Goal: Task Accomplishment & Management: Use online tool/utility

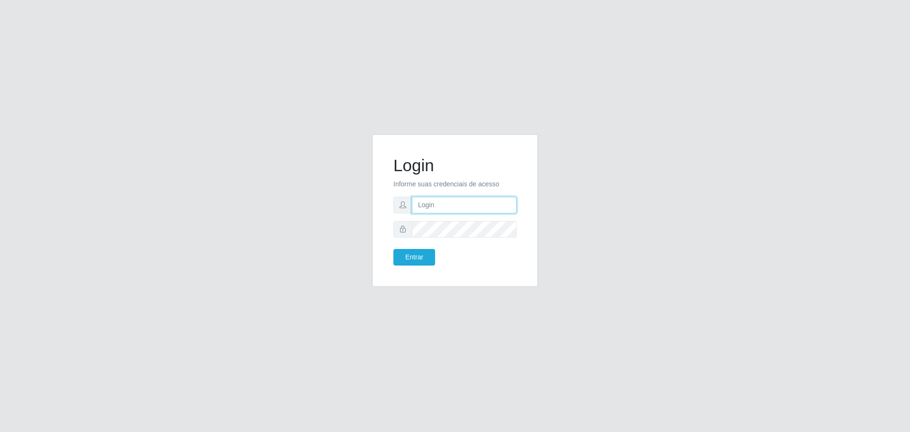
type input "[EMAIL_ADDRESS][DOMAIN_NAME]"
click at [393, 249] on button "Entrar" at bounding box center [414, 257] width 42 height 17
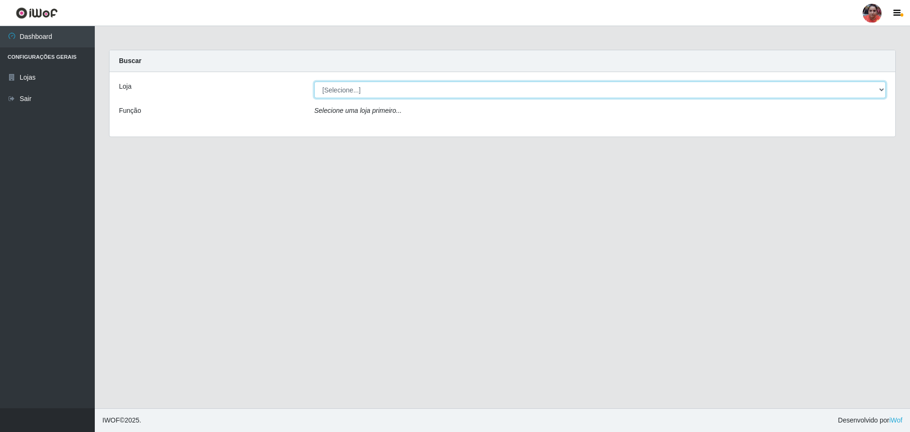
click at [784, 92] on select "[Selecione...] Mar Vermelho - Loja 05" at bounding box center [599, 89] width 571 height 17
select select "252"
click at [314, 81] on select "[Selecione...] Mar Vermelho - Loja 05" at bounding box center [599, 89] width 571 height 17
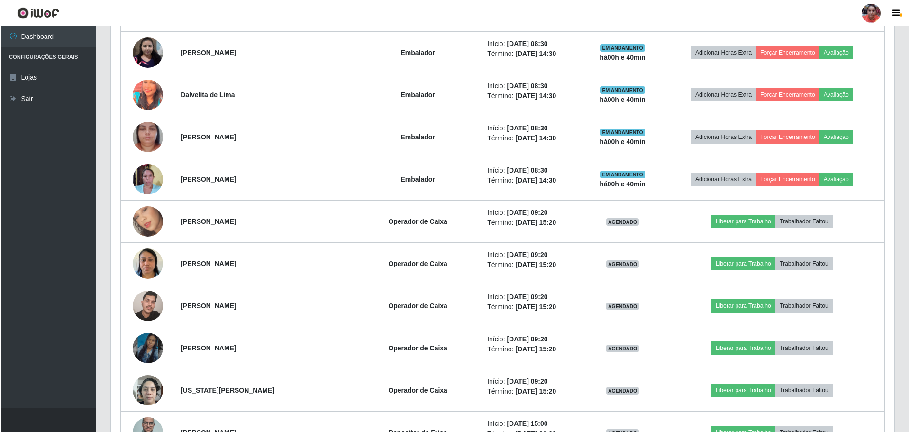
scroll to position [947, 0]
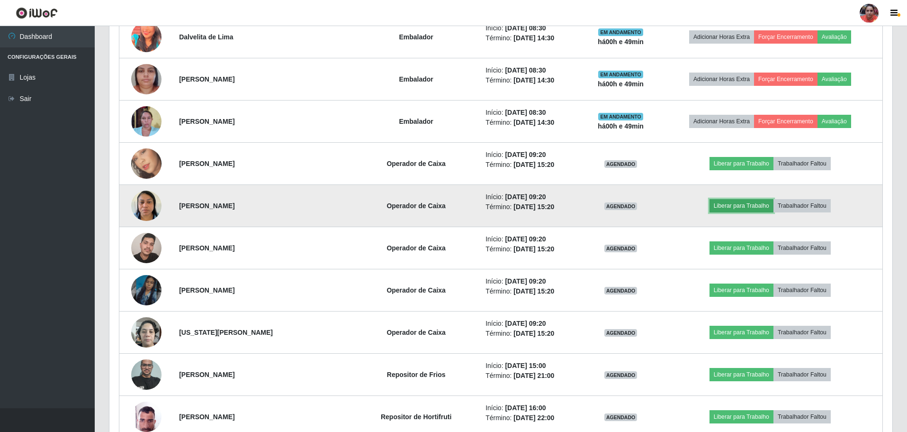
click at [727, 206] on button "Liberar para Trabalho" at bounding box center [742, 205] width 64 height 13
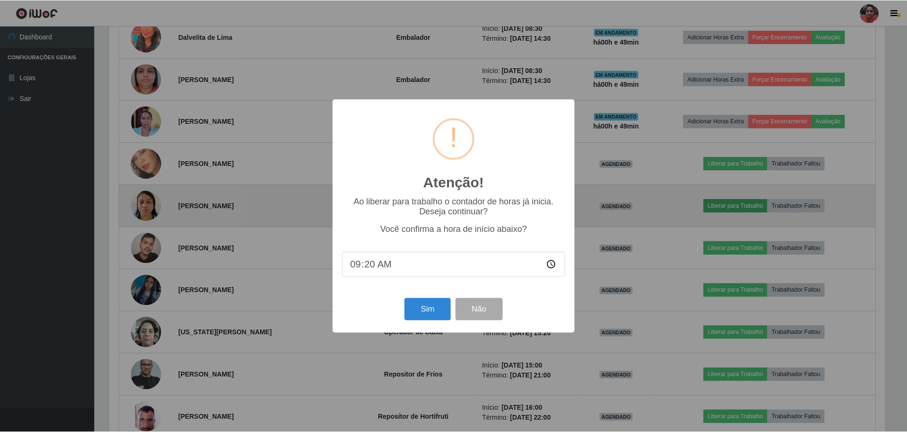
scroll to position [197, 778]
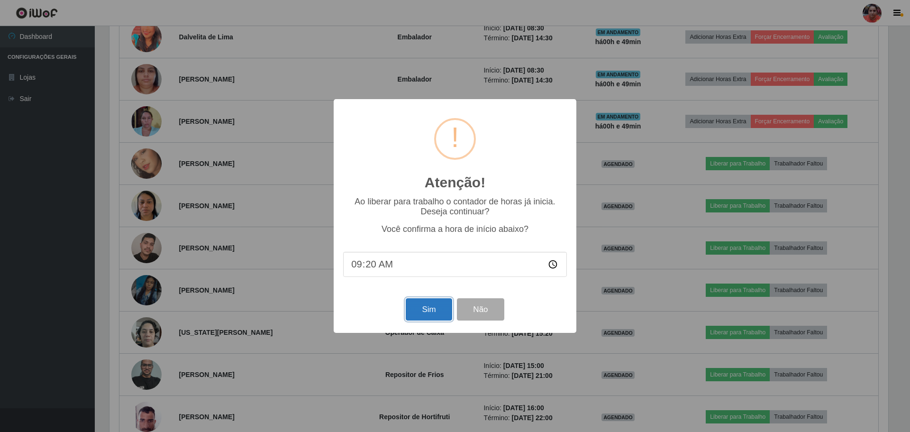
click at [438, 306] on button "Sim" at bounding box center [428, 309] width 46 height 22
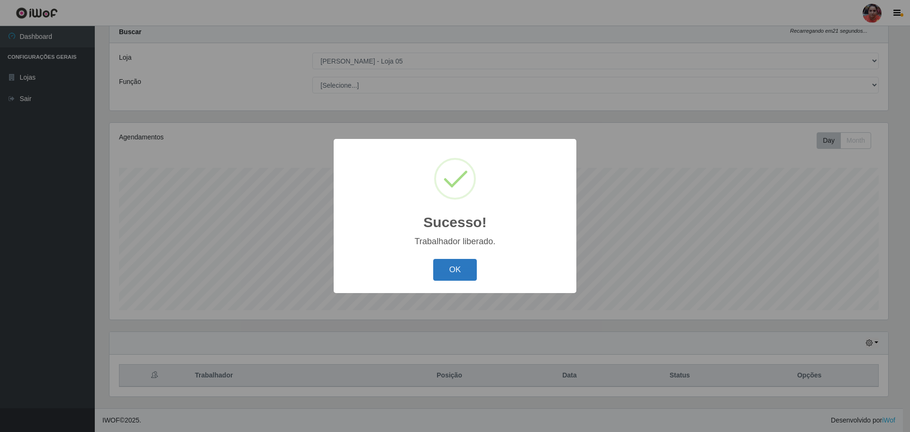
click at [466, 263] on button "OK" at bounding box center [455, 270] width 44 height 22
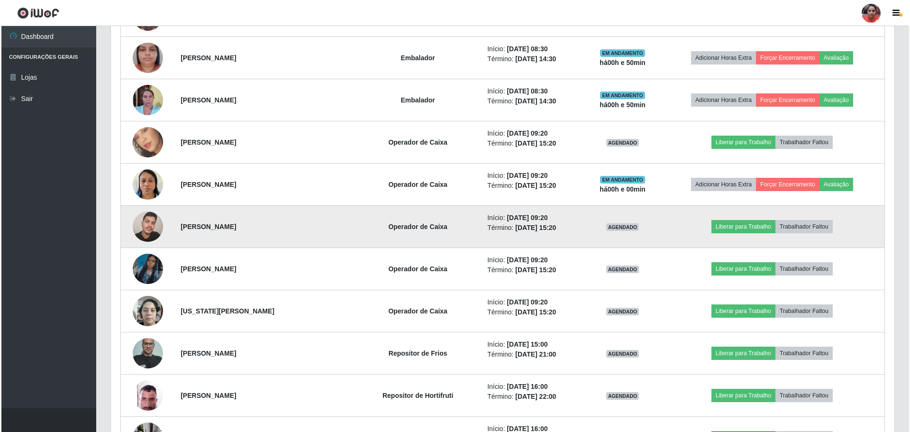
scroll to position [976, 0]
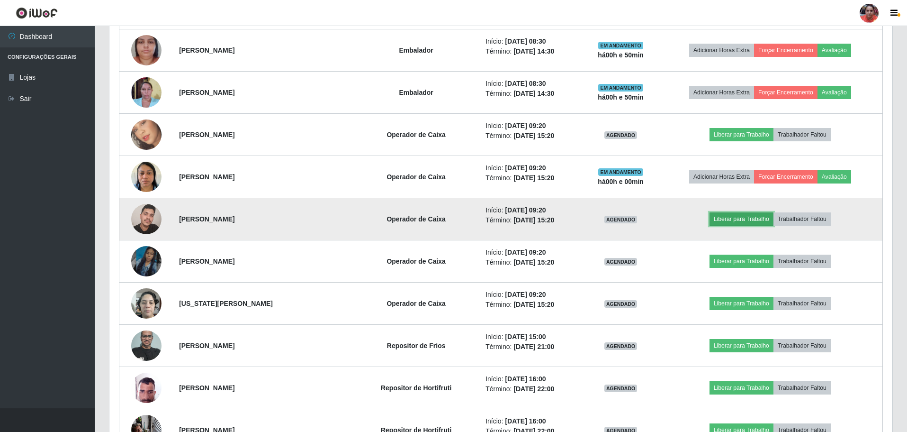
click at [721, 219] on button "Liberar para Trabalho" at bounding box center [742, 218] width 64 height 13
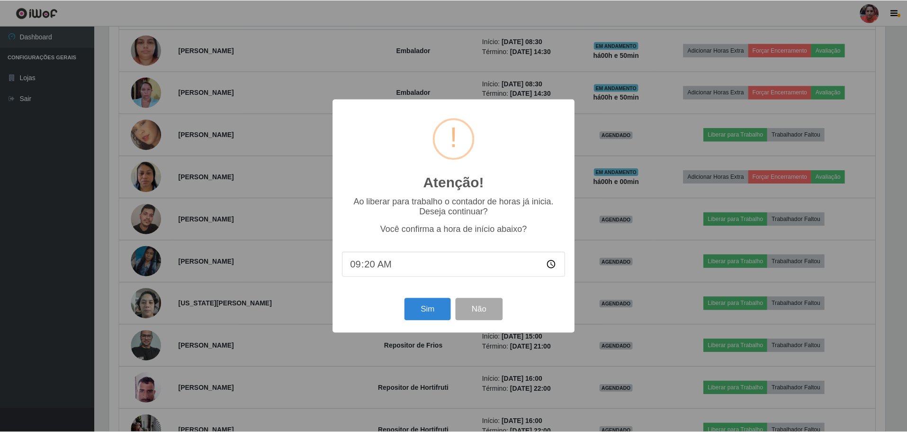
scroll to position [197, 778]
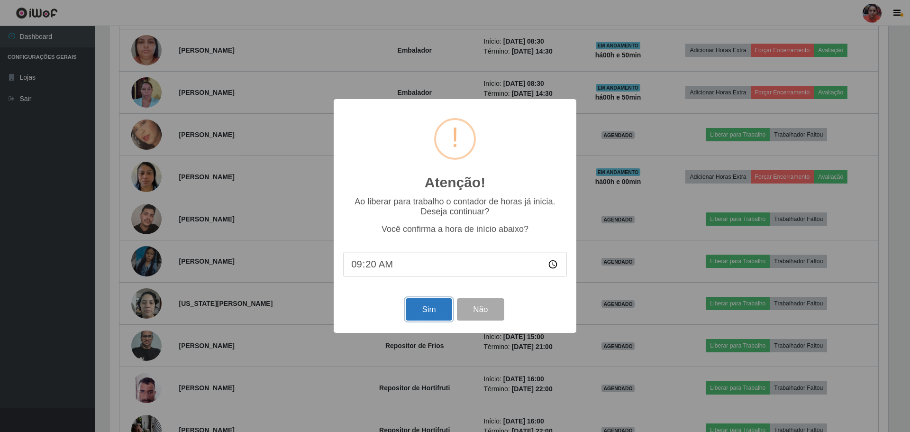
click at [431, 307] on button "Sim" at bounding box center [428, 309] width 46 height 22
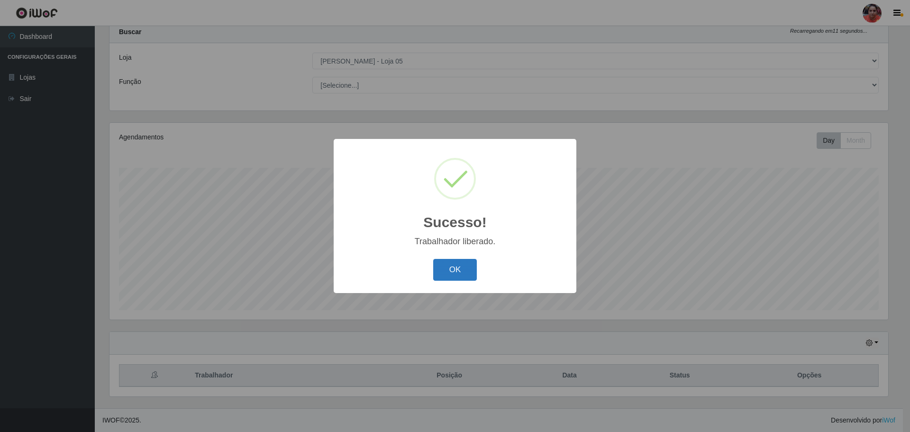
click at [447, 273] on button "OK" at bounding box center [455, 270] width 44 height 22
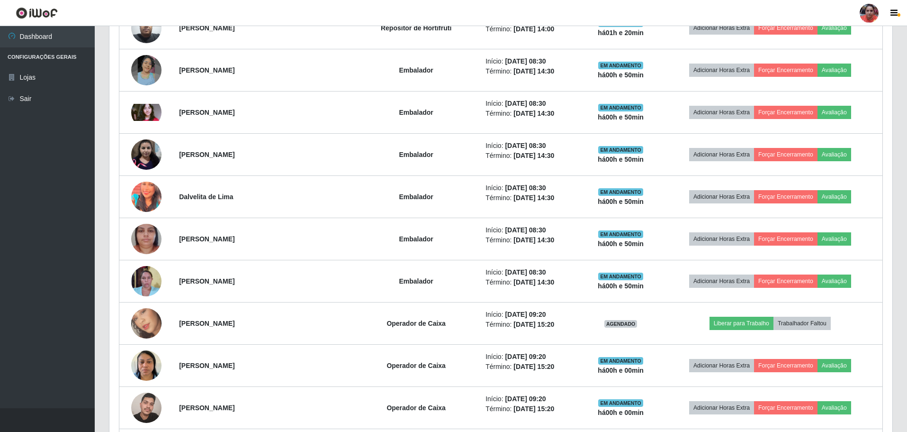
scroll to position [834, 0]
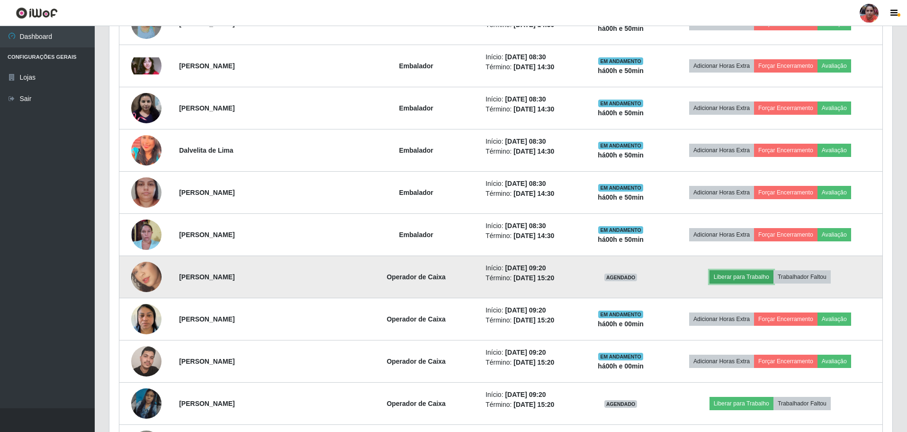
click at [731, 273] on button "Liberar para Trabalho" at bounding box center [742, 276] width 64 height 13
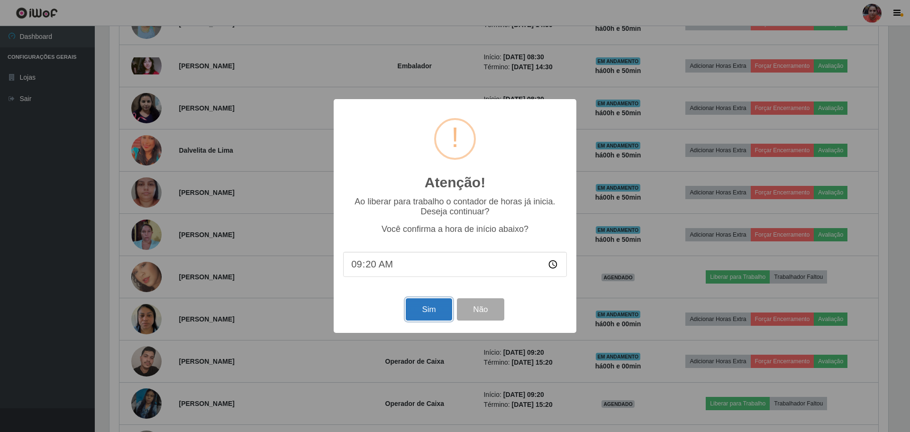
click at [436, 315] on button "Sim" at bounding box center [428, 309] width 46 height 22
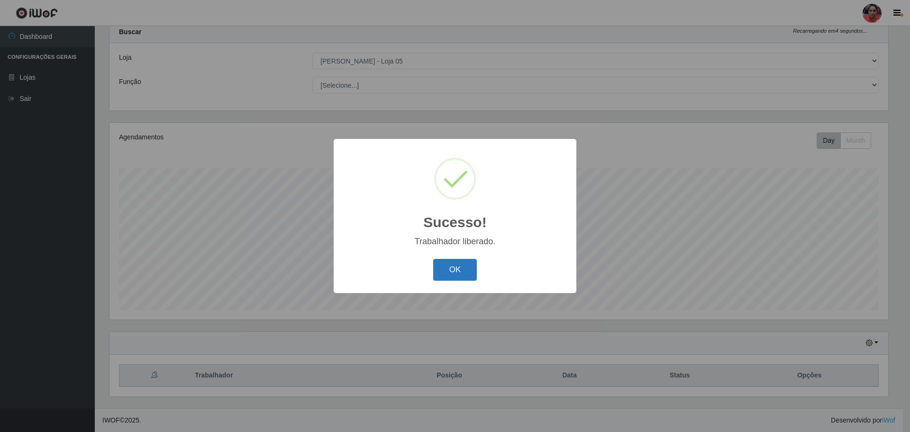
click at [456, 271] on button "OK" at bounding box center [455, 270] width 44 height 22
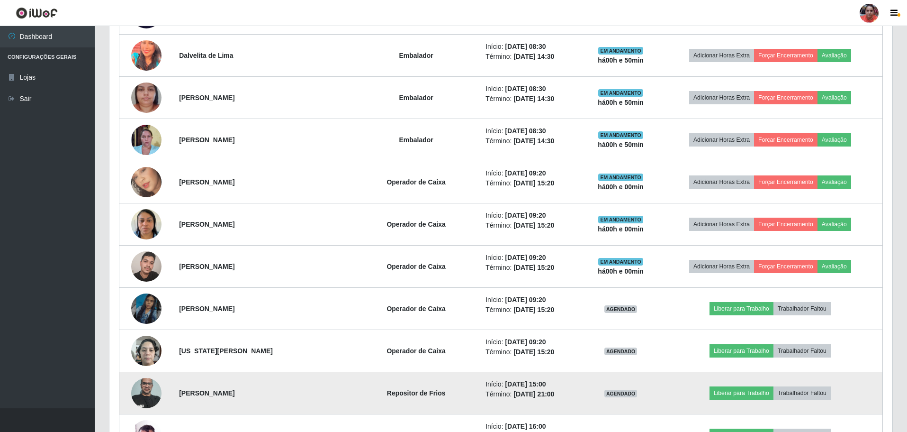
scroll to position [0, 0]
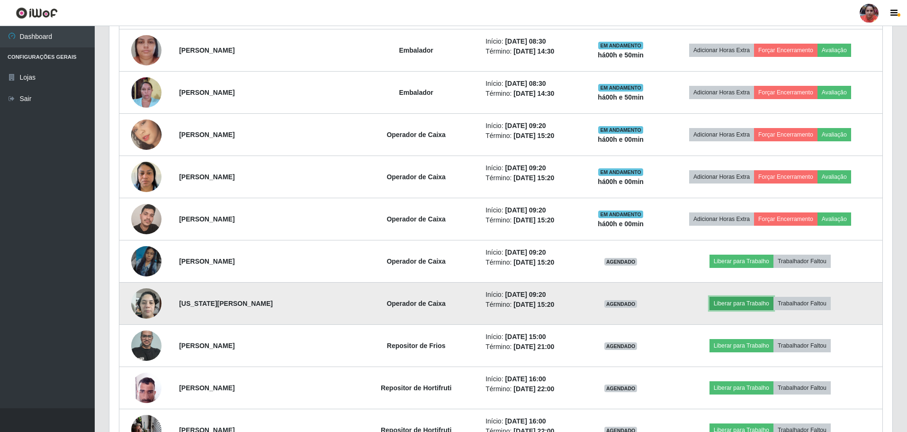
click at [736, 303] on button "Liberar para Trabalho" at bounding box center [742, 303] width 64 height 13
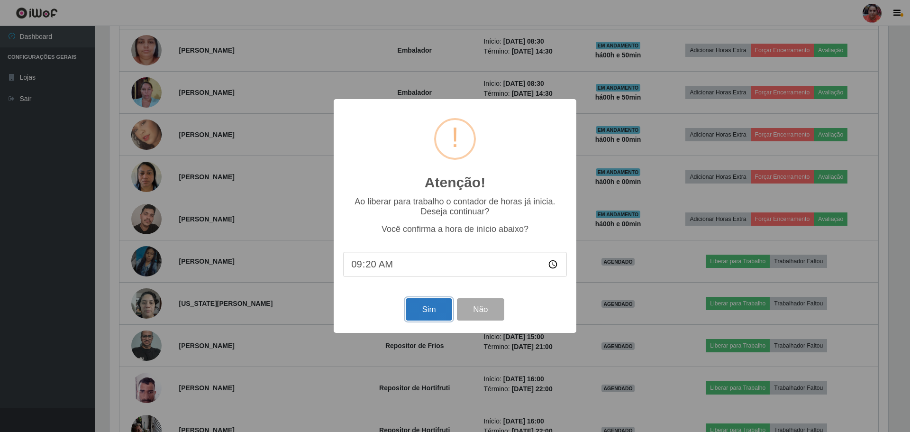
click at [428, 314] on button "Sim" at bounding box center [428, 309] width 46 height 22
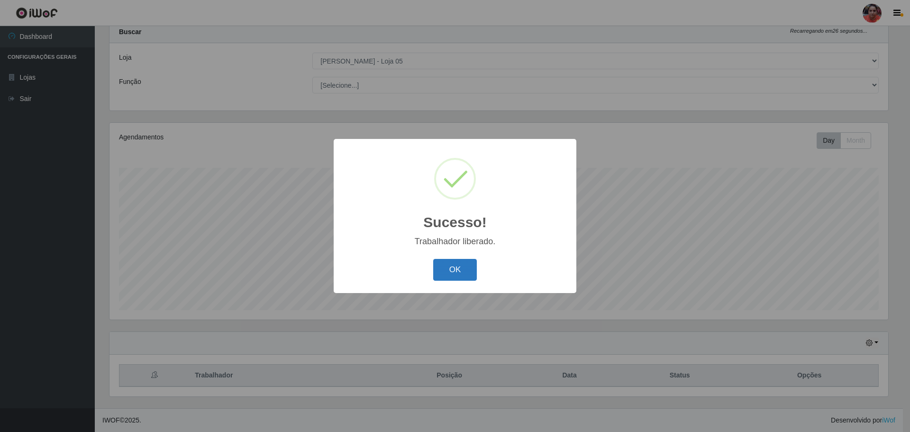
click at [450, 272] on button "OK" at bounding box center [455, 270] width 44 height 22
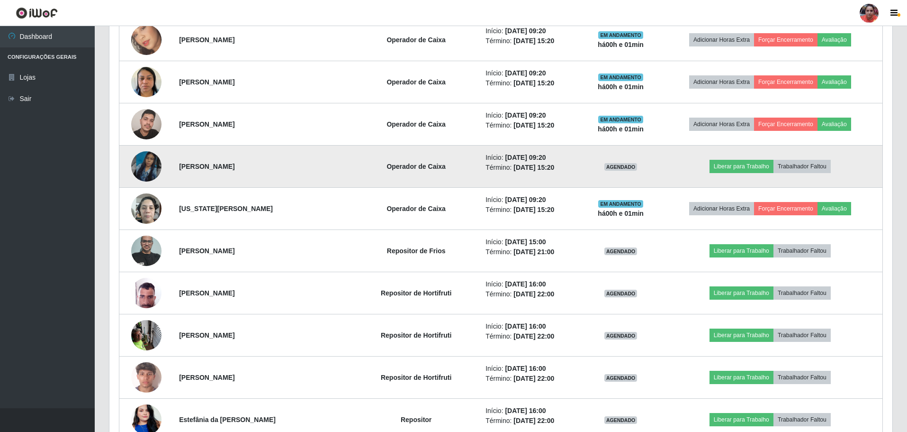
click at [748, 159] on td "Liberar para Trabalho Trabalhador Faltou" at bounding box center [770, 166] width 225 height 42
click at [744, 164] on button "Liberar para Trabalho" at bounding box center [742, 166] width 64 height 13
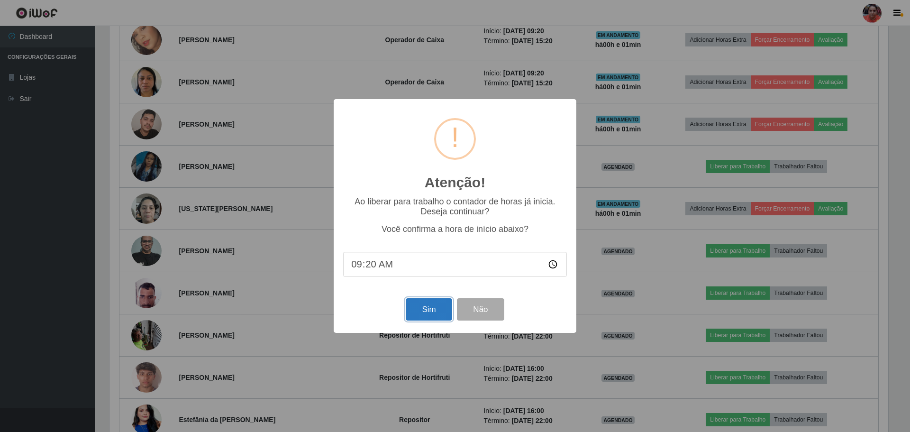
click at [436, 315] on button "Sim" at bounding box center [428, 309] width 46 height 22
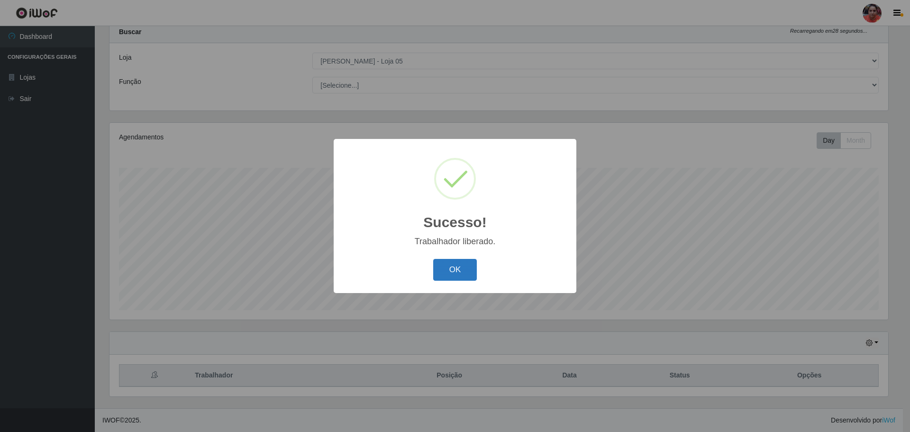
click at [449, 275] on button "OK" at bounding box center [455, 270] width 44 height 22
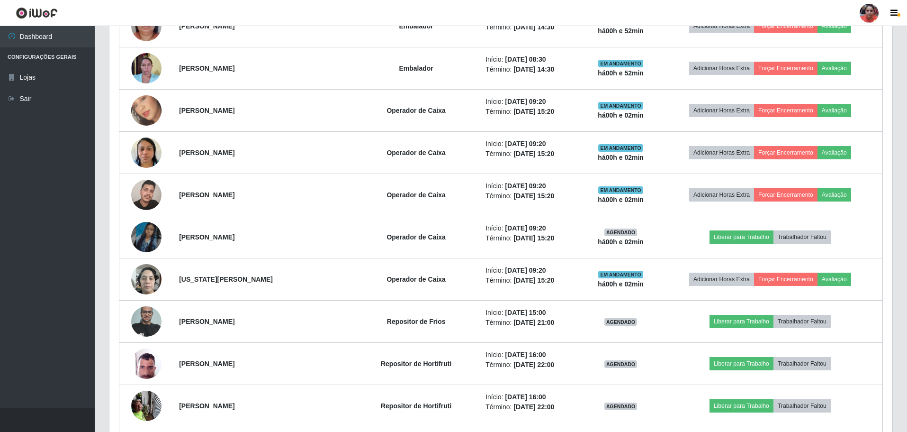
scroll to position [1024, 0]
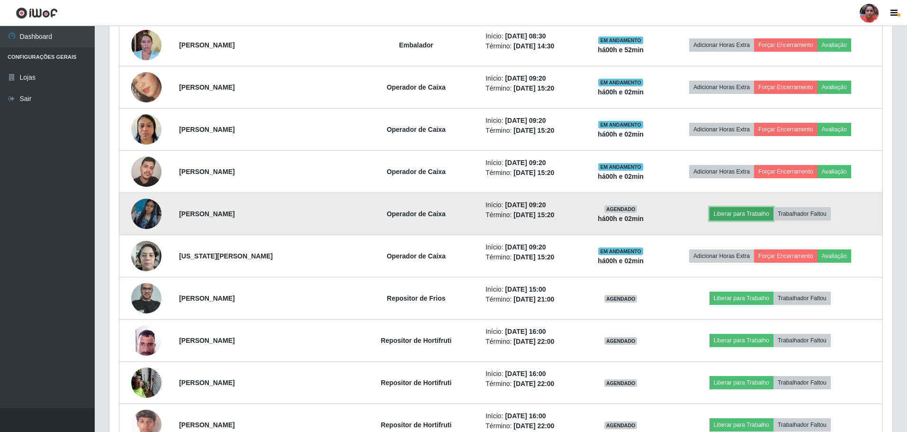
click at [737, 214] on button "Liberar para Trabalho" at bounding box center [742, 213] width 64 height 13
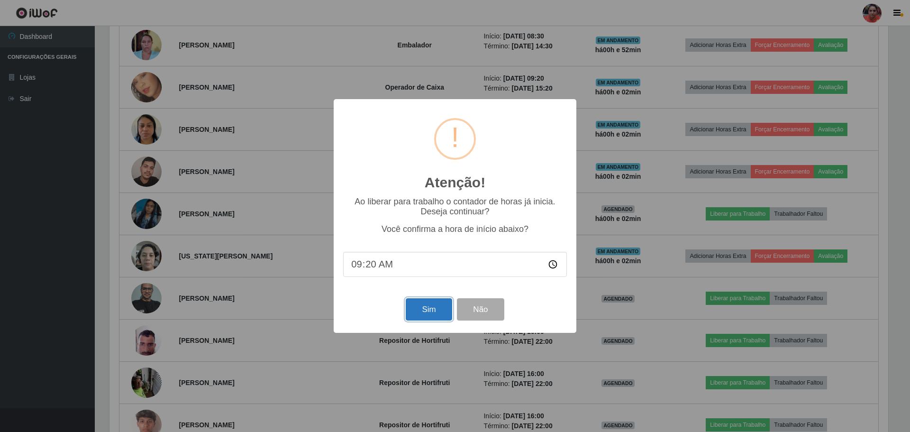
click at [421, 310] on button "Sim" at bounding box center [428, 309] width 46 height 22
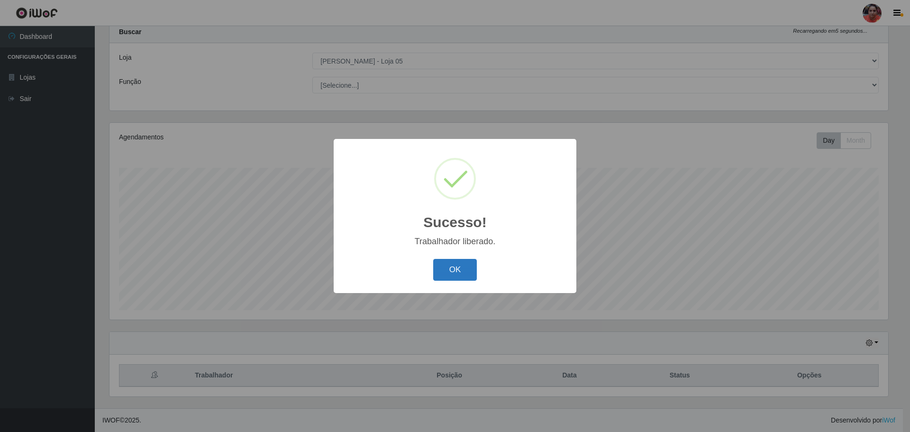
drag, startPoint x: 468, startPoint y: 273, endPoint x: 473, endPoint y: 279, distance: 8.4
click at [468, 272] on button "OK" at bounding box center [455, 270] width 44 height 22
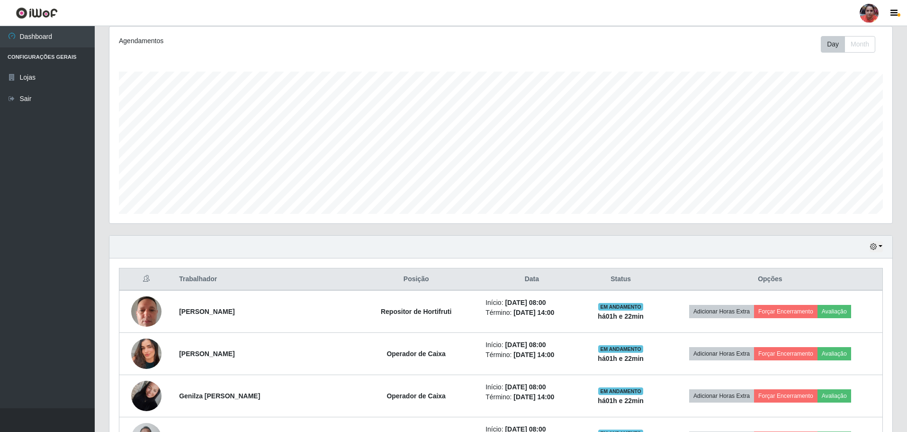
scroll to position [121, 0]
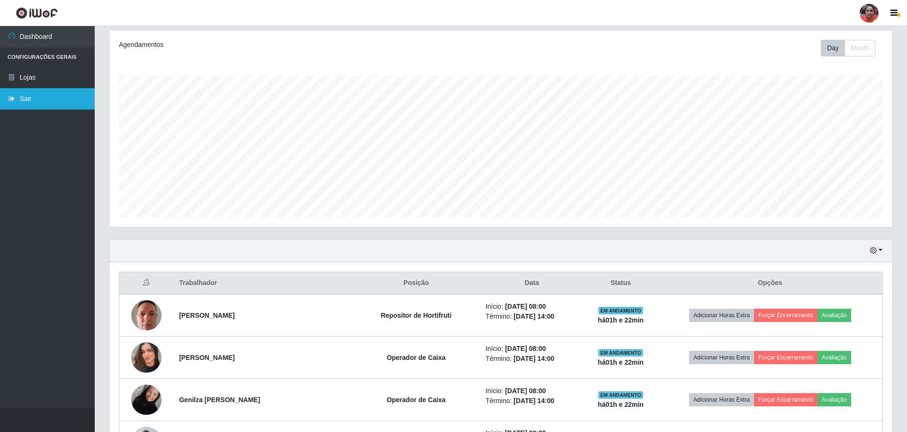
click at [18, 100] on link "Sair" at bounding box center [47, 98] width 95 height 21
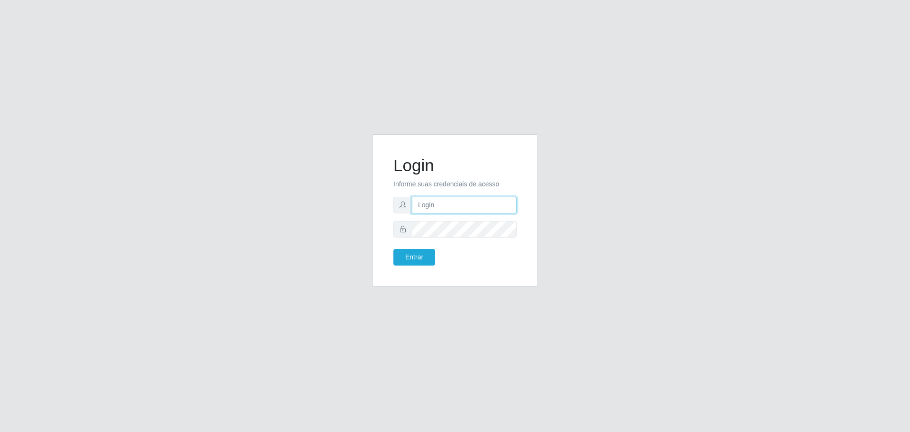
type input "sac.loja5@marvermelhoatacado.com.br"
